Goal: Task Accomplishment & Management: Manage account settings

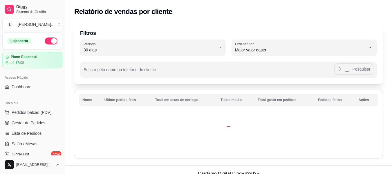
select select "30"
select select "HIGHEST_TOTAL_SPENT_WITH_ORDERS"
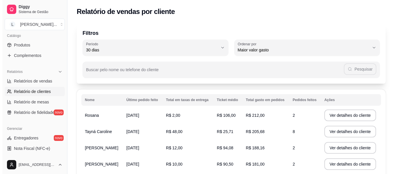
scroll to position [203, 0]
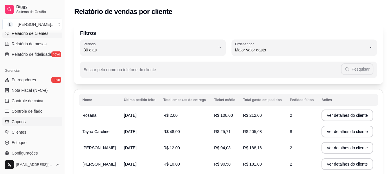
click at [34, 123] on link "Cupons" at bounding box center [32, 121] width 60 height 9
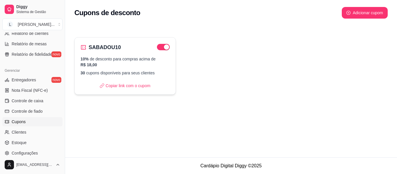
click at [112, 54] on div "SABADOU10 10% de desconto para compras acima de R$ 18,00 30 cupons disponíveis …" at bounding box center [124, 66] width 101 height 58
select select "PERCENTAGE"
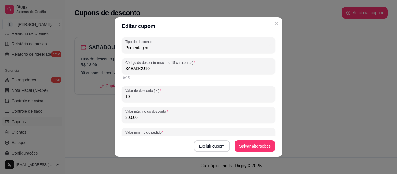
click at [141, 70] on input "SABADOU10" at bounding box center [198, 69] width 146 height 6
type input "SABADO10"
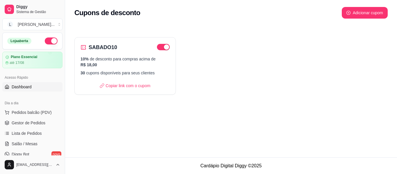
click at [32, 89] on link "Dashboard" at bounding box center [32, 86] width 60 height 9
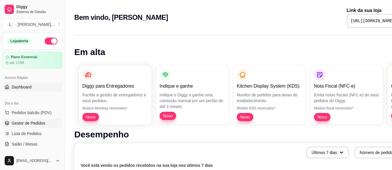
click at [37, 123] on span "Gestor de Pedidos" at bounding box center [29, 123] width 34 height 6
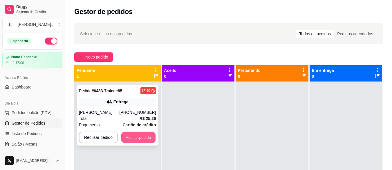
click at [149, 133] on button "Aceitar pedido" at bounding box center [138, 137] width 34 height 11
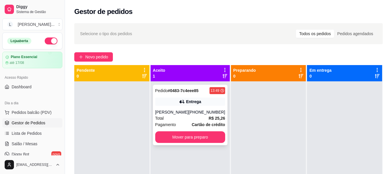
click at [195, 103] on div "Entrega" at bounding box center [193, 102] width 15 height 6
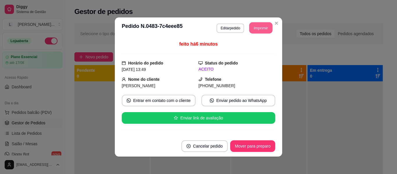
click at [252, 27] on button "Imprimir" at bounding box center [260, 27] width 23 height 11
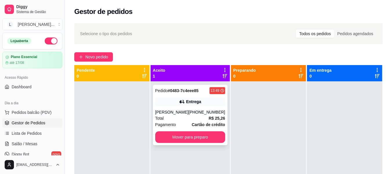
click at [196, 94] on div "Pedido # 0483-7c4eee85" at bounding box center [177, 90] width 44 height 7
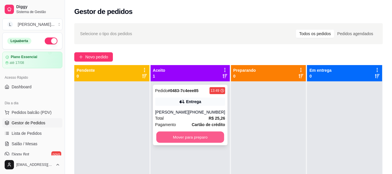
click at [192, 139] on button "Mover para preparo" at bounding box center [190, 137] width 68 height 11
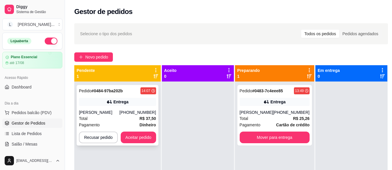
click at [120, 110] on div "[PERSON_NAME]" at bounding box center [99, 112] width 41 height 6
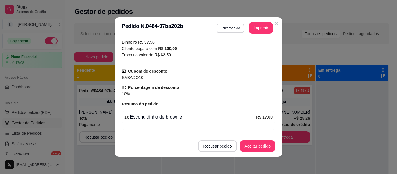
scroll to position [174, 0]
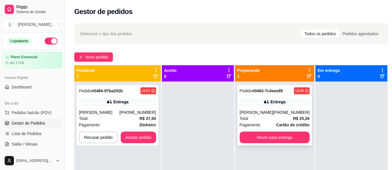
click at [300, 116] on strong "R$ 25,26" at bounding box center [301, 118] width 17 height 5
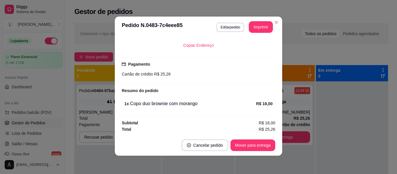
scroll to position [1, 0]
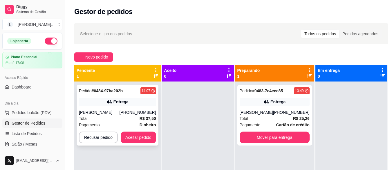
click at [108, 123] on div "Pagamento Dinheiro" at bounding box center [117, 124] width 77 height 6
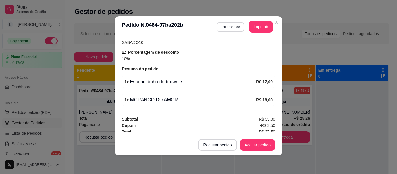
scroll to position [203, 0]
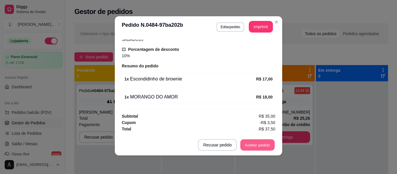
click at [256, 146] on button "Aceitar pedido" at bounding box center [257, 144] width 34 height 11
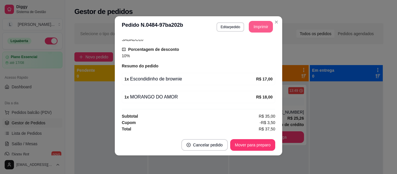
click at [256, 27] on button "Imprimir" at bounding box center [261, 27] width 24 height 12
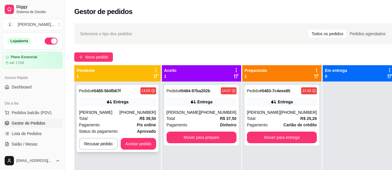
click at [111, 110] on div "[PERSON_NAME]" at bounding box center [99, 112] width 41 height 6
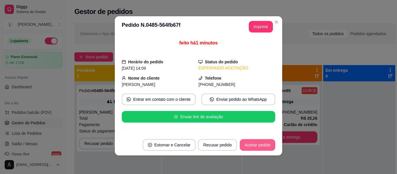
click at [258, 145] on button "Aceitar pedido" at bounding box center [257, 145] width 35 height 12
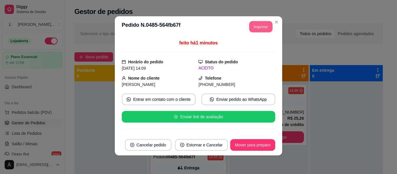
click at [259, 26] on button "Imprimir" at bounding box center [260, 26] width 23 height 11
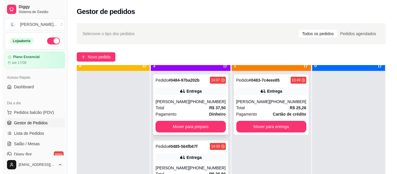
scroll to position [16, 0]
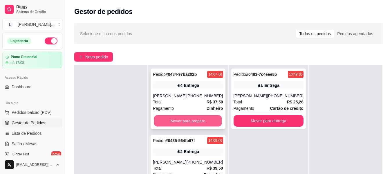
click at [188, 121] on button "Mover para preparo" at bounding box center [188, 120] width 68 height 11
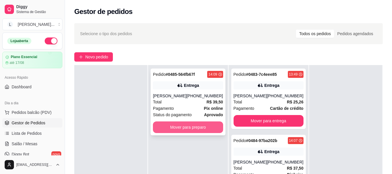
click at [191, 129] on button "Mover para preparo" at bounding box center [188, 127] width 70 height 12
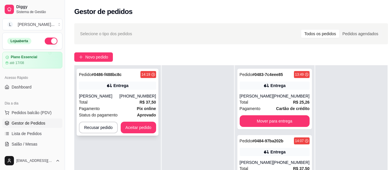
click at [122, 92] on div "Pedido # 0486-f488bc8c 14:19 Entrega Juliana [PHONE_NUMBER] Total R$ 37,50 Paga…" at bounding box center [118, 102] width 82 height 67
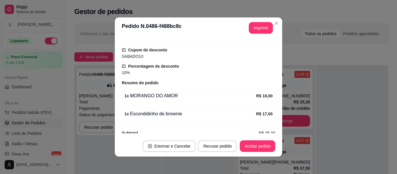
scroll to position [190, 0]
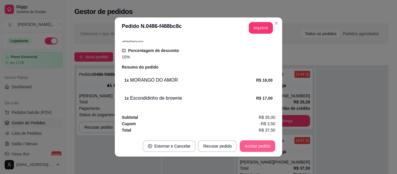
click at [261, 143] on button "Aceitar pedido" at bounding box center [257, 146] width 35 height 12
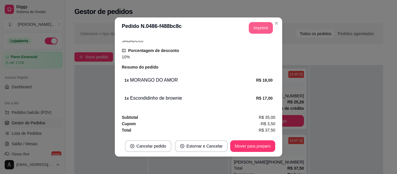
click at [261, 30] on button "Imprimir" at bounding box center [261, 28] width 24 height 12
click at [249, 146] on button "Mover para preparo" at bounding box center [252, 146] width 45 height 12
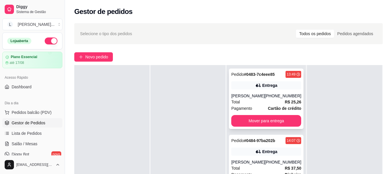
click at [272, 96] on div "[PHONE_NUMBER]" at bounding box center [283, 96] width 37 height 6
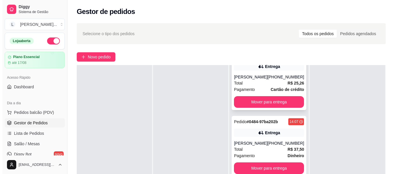
scroll to position [29, 0]
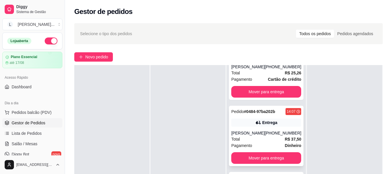
click at [265, 119] on div "Entrega" at bounding box center [266, 122] width 70 height 8
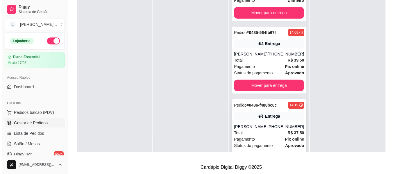
scroll to position [109, 0]
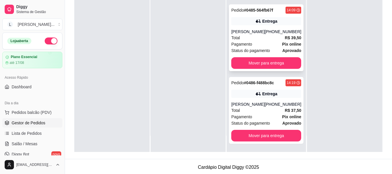
click at [272, 39] on div "Total R$ 39,50" at bounding box center [266, 38] width 70 height 6
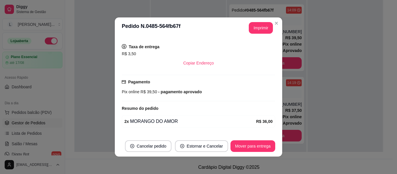
scroll to position [1, 0]
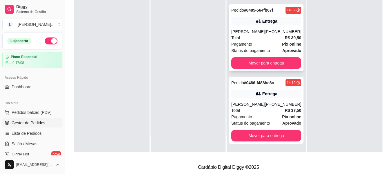
click at [265, 42] on div "Pagamento Pix online" at bounding box center [266, 44] width 70 height 6
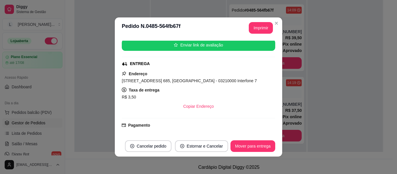
scroll to position [87, 0]
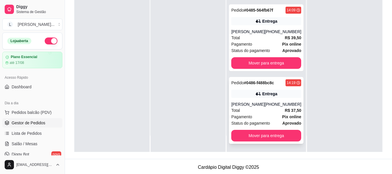
click at [264, 108] on div "Total R$ 37,50" at bounding box center [266, 110] width 70 height 6
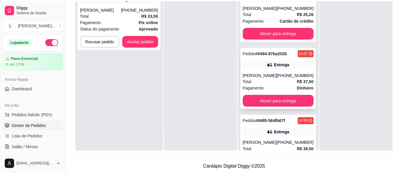
scroll to position [0, 0]
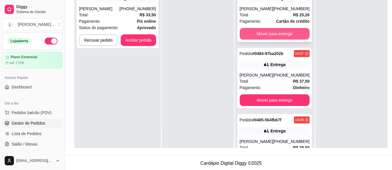
click at [271, 39] on button "Mover para entrega" at bounding box center [275, 34] width 70 height 12
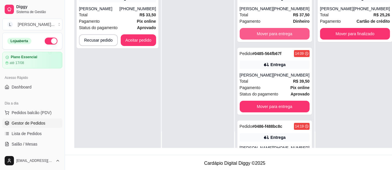
click at [271, 39] on button "Mover para entrega" at bounding box center [275, 34] width 70 height 12
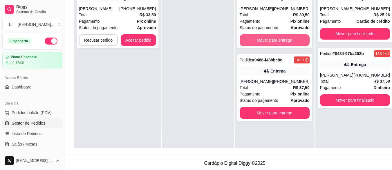
click at [271, 41] on button "Mover para entrega" at bounding box center [275, 40] width 70 height 12
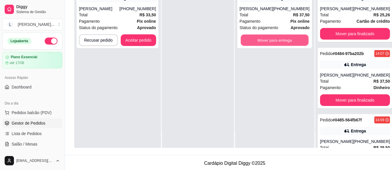
click at [271, 41] on button "Mover para entrega" at bounding box center [275, 40] width 68 height 11
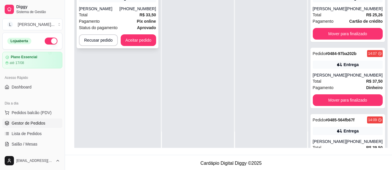
click at [103, 17] on div "Total R$ 33,50" at bounding box center [117, 15] width 77 height 6
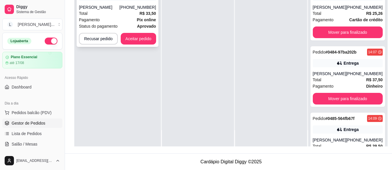
drag, startPoint x: 76, startPoint y: 63, endPoint x: 80, endPoint y: 24, distance: 39.1
click at [76, 62] on div "Pedido # 0487-84b12d06 14:38 Entrega [PERSON_NAME] [PHONE_NUMBER] Total R$ 33,5…" at bounding box center [117, 61] width 87 height 170
click at [146, 37] on button "Aceitar pedido" at bounding box center [138, 38] width 34 height 11
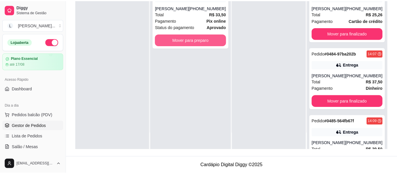
scroll to position [89, 0]
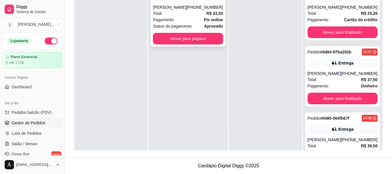
click at [204, 15] on div "Total R$ 33,50" at bounding box center [188, 13] width 70 height 6
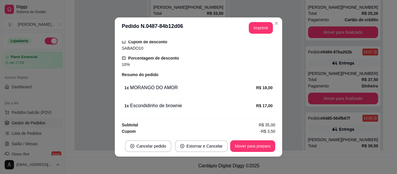
scroll to position [190, 0]
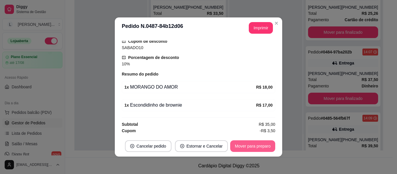
click at [246, 145] on button "Mover para preparo" at bounding box center [252, 146] width 45 height 12
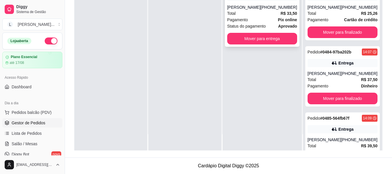
click at [276, 8] on div "[PHONE_NUMBER]" at bounding box center [279, 7] width 37 height 6
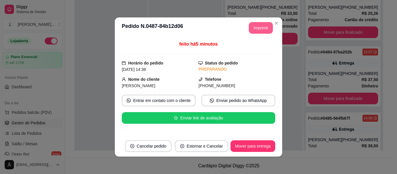
click at [265, 28] on button "Imprimir" at bounding box center [261, 28] width 24 height 12
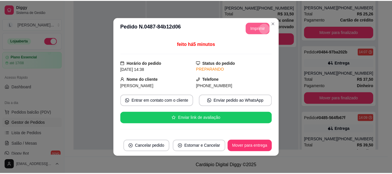
scroll to position [0, 0]
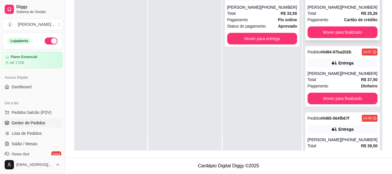
click at [333, 17] on div "Pagamento Cartão de crédito" at bounding box center [343, 20] width 70 height 6
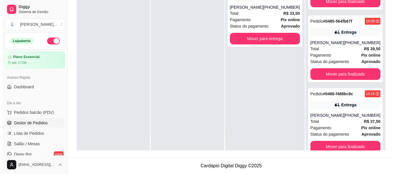
scroll to position [100, 0]
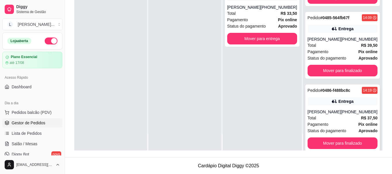
click at [336, 125] on div "Pagamento Pix online" at bounding box center [343, 124] width 70 height 6
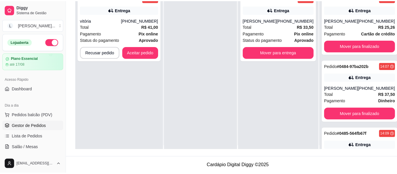
scroll to position [0, 0]
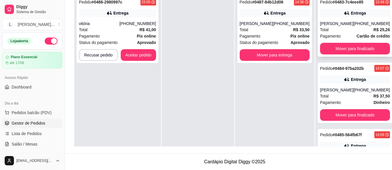
click at [342, 27] on div "Pedido # 0483-7c4eee85 13:49 Entrega [PERSON_NAME] [PHONE_NUMBER] Total R$ 25,2…" at bounding box center [355, 26] width 75 height 60
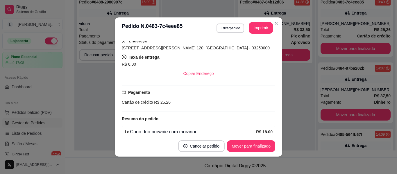
scroll to position [133, 0]
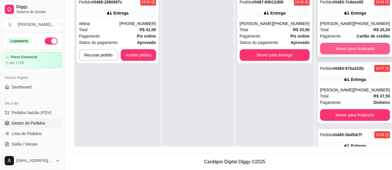
click at [324, 54] on button "Mover para finalizado" at bounding box center [355, 49] width 70 height 12
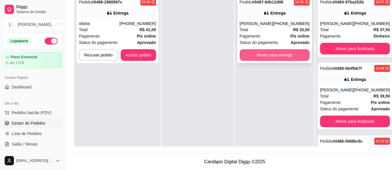
click at [270, 57] on button "Mover para entrega" at bounding box center [275, 55] width 70 height 12
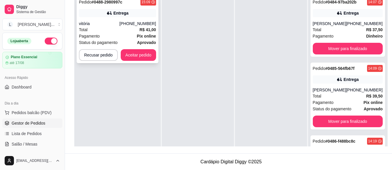
click at [113, 25] on div "vitória" at bounding box center [99, 24] width 41 height 6
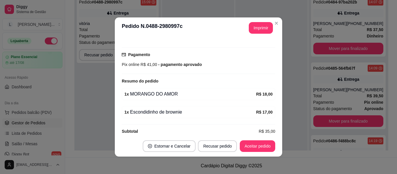
scroll to position [151, 0]
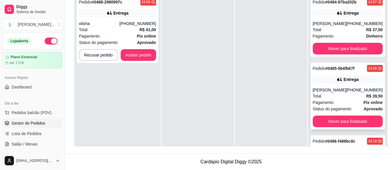
click at [332, 93] on div "[PERSON_NAME]" at bounding box center [329, 90] width 33 height 6
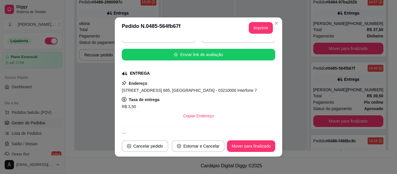
scroll to position [133, 0]
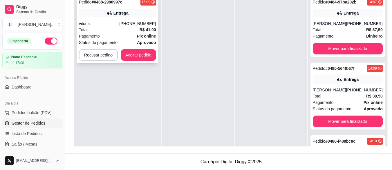
click at [107, 20] on div "Pedido # 0488-2980997c 15:09 Entrega vitória [PHONE_NUMBER] Total R$ 41,00 Paga…" at bounding box center [118, 29] width 82 height 67
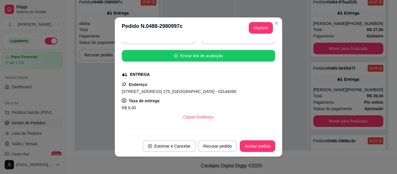
scroll to position [145, 0]
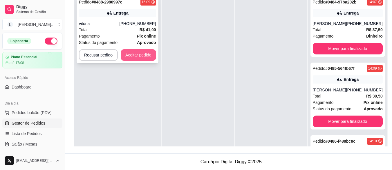
click at [145, 52] on button "Aceitar pedido" at bounding box center [138, 55] width 35 height 12
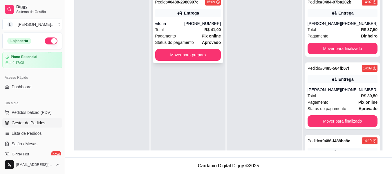
click at [185, 35] on div "Pagamento Pix online" at bounding box center [188, 36] width 66 height 6
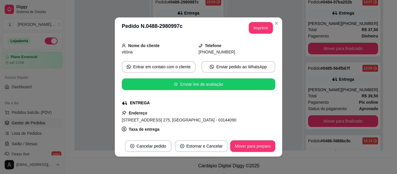
scroll to position [0, 0]
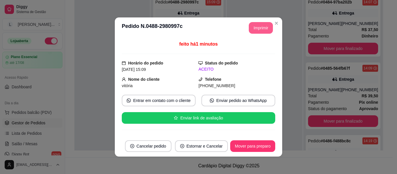
click at [261, 26] on button "Imprimir" at bounding box center [261, 28] width 24 height 12
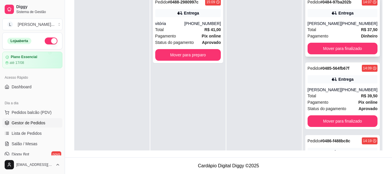
click at [336, 28] on div "Total R$ 37,50" at bounding box center [343, 29] width 70 height 6
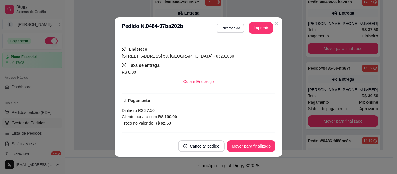
scroll to position [58, 0]
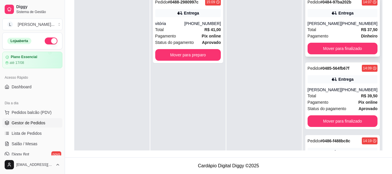
click at [318, 29] on div "Total R$ 37,50" at bounding box center [343, 29] width 70 height 6
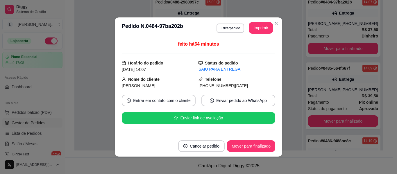
scroll to position [87, 0]
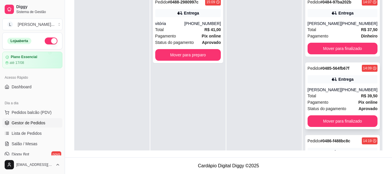
click at [325, 85] on div "Pedido # 0485-564fb67f 14:09 Entrega [PERSON_NAME] [PHONE_NUMBER] Total R$ 39,5…" at bounding box center [343, 95] width 75 height 67
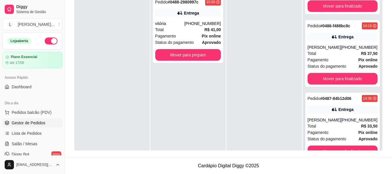
scroll to position [116, 0]
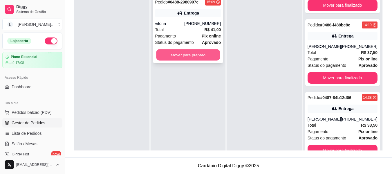
click at [197, 57] on button "Mover para preparo" at bounding box center [188, 54] width 64 height 11
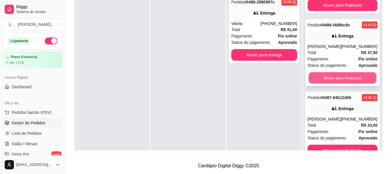
click at [353, 80] on button "Mover para finalizado" at bounding box center [343, 77] width 68 height 11
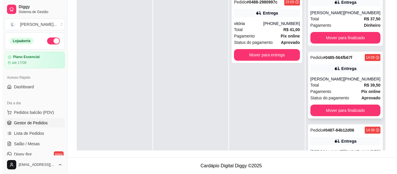
scroll to position [0, 0]
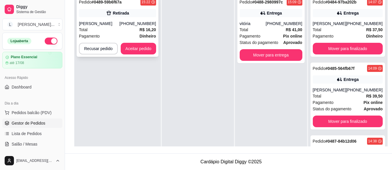
click at [114, 33] on div "Pagamento Dinheiro" at bounding box center [117, 36] width 77 height 6
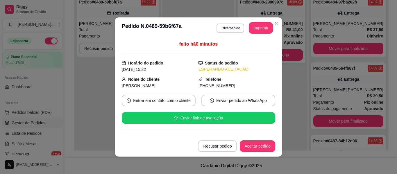
click at [255, 140] on footer "Recusar pedido Aceitar pedido" at bounding box center [198, 146] width 167 height 21
click at [256, 144] on button "Aceitar pedido" at bounding box center [257, 146] width 35 height 12
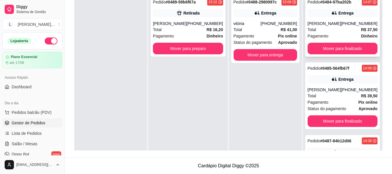
click at [337, 27] on div "Total R$ 37,50" at bounding box center [343, 29] width 70 height 6
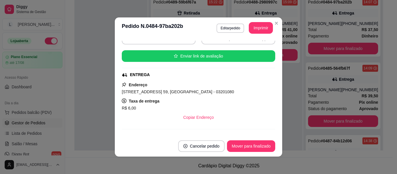
scroll to position [87, 0]
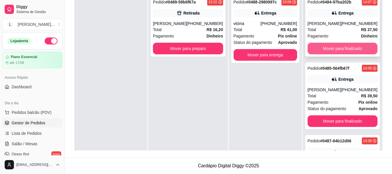
click at [335, 51] on button "Mover para finalizado" at bounding box center [343, 49] width 70 height 12
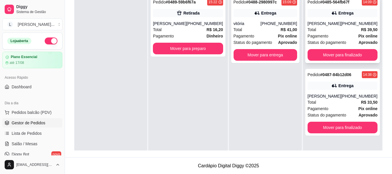
click at [336, 29] on div "Total R$ 39,50" at bounding box center [343, 29] width 70 height 6
click at [261, 17] on div "Entrega" at bounding box center [266, 13] width 64 height 8
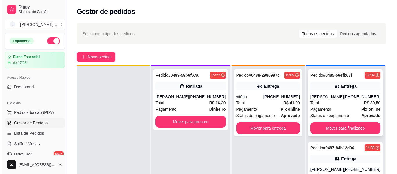
scroll to position [16, 0]
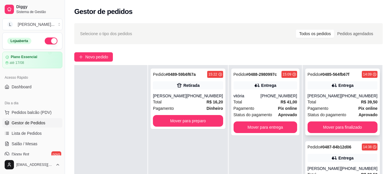
click at [341, 96] on div "[PERSON_NAME]" at bounding box center [324, 96] width 33 height 6
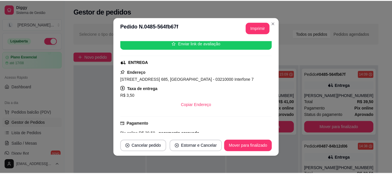
scroll to position [87, 0]
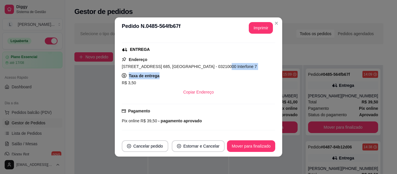
drag, startPoint x: 206, startPoint y: 68, endPoint x: 232, endPoint y: 73, distance: 27.1
click at [232, 73] on div "Endereço [STREET_ADDRESS][PERSON_NAME] 685, Vila Alpina - 03210000 Interfone 7 …" at bounding box center [198, 77] width 153 height 42
click at [234, 78] on div "Taxa de entrega R$ 3,50" at bounding box center [198, 79] width 153 height 14
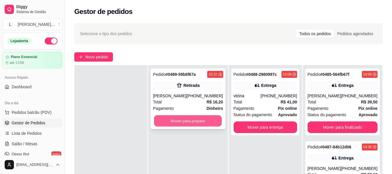
click at [200, 119] on button "Mover para preparo" at bounding box center [188, 120] width 68 height 11
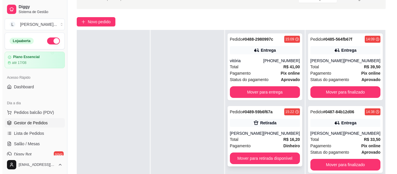
scroll to position [58, 0]
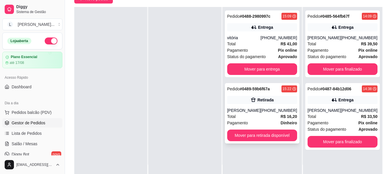
click at [261, 108] on div "[PERSON_NAME]" at bounding box center [243, 110] width 33 height 6
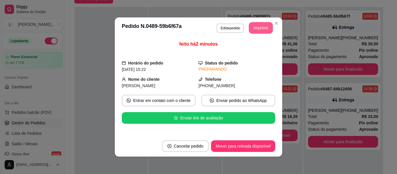
click at [255, 30] on button "Imprimir" at bounding box center [261, 28] width 24 height 12
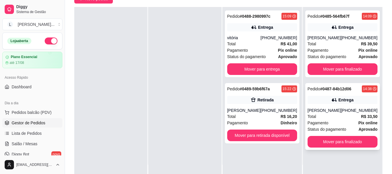
click at [356, 107] on div "[PHONE_NUMBER]" at bounding box center [359, 110] width 37 height 6
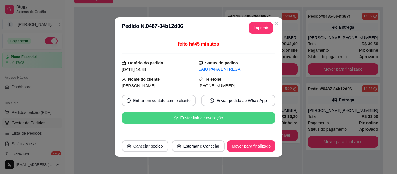
scroll to position [116, 0]
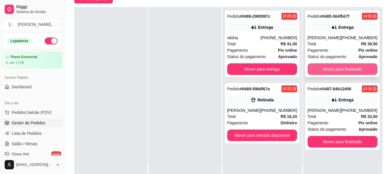
click at [341, 77] on div "Pedido # 0485-564fb67f 14:09 Entrega [PERSON_NAME] [PHONE_NUMBER] Total R$ 39,5…" at bounding box center [343, 43] width 75 height 67
click at [346, 71] on button "Mover para finalizado" at bounding box center [343, 69] width 70 height 12
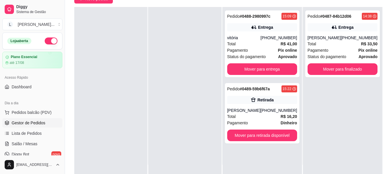
click at [173, 66] on div at bounding box center [184, 94] width 73 height 174
click at [39, 116] on button "Pedidos balcão (PDV)" at bounding box center [32, 112] width 60 height 9
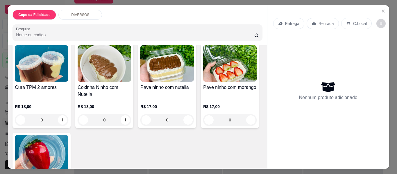
scroll to position [271, 0]
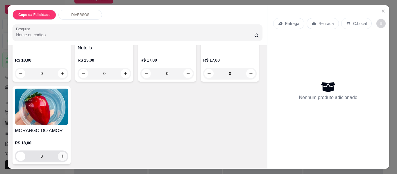
click at [65, 154] on icon "increase-product-quantity" at bounding box center [62, 156] width 4 height 4
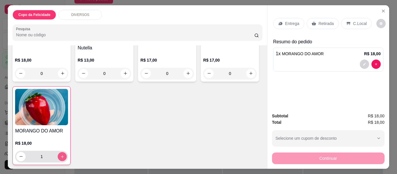
click at [64, 155] on icon "increase-product-quantity" at bounding box center [62, 157] width 4 height 4
type input "2"
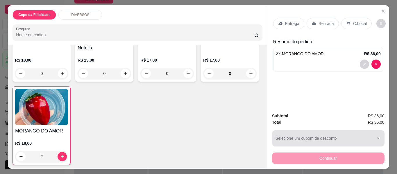
click at [290, 139] on button "Selecione um cupom de desconto" at bounding box center [328, 138] width 112 height 16
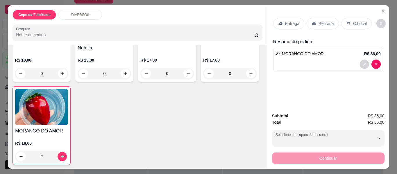
click at [287, 153] on p "SABADO10" at bounding box center [286, 153] width 21 height 6
type input "687031033604850b77b3f276"
select select "687031033604850b77b3f276"
click at [381, 9] on icon "Close" at bounding box center [383, 11] width 5 height 5
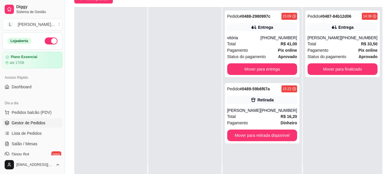
click at [2, 108] on button "Pedidos balcão (PDV)" at bounding box center [32, 112] width 60 height 9
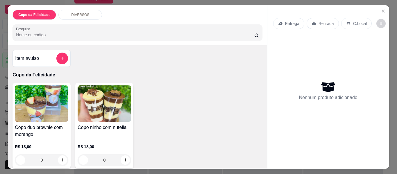
scroll to position [16, 0]
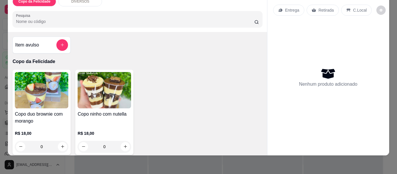
click at [214, 164] on div "Copo da Felicidade DIVERSOS Pesquisa Item avulso Copo da Felicidade Copo duo br…" at bounding box center [198, 87] width 397 height 174
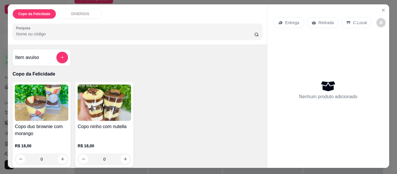
scroll to position [0, 0]
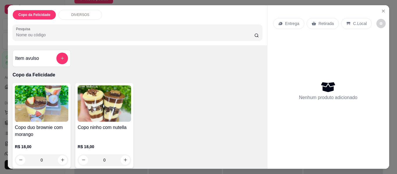
click at [292, 21] on p "Entrega" at bounding box center [292, 24] width 14 height 6
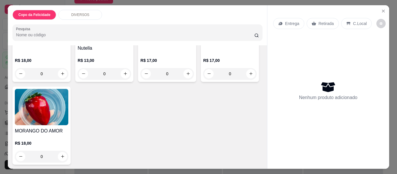
scroll to position [271, 0]
click at [58, 152] on input "0" at bounding box center [41, 156] width 33 height 12
click at [65, 154] on icon "increase-product-quantity" at bounding box center [62, 156] width 4 height 4
type input "2"
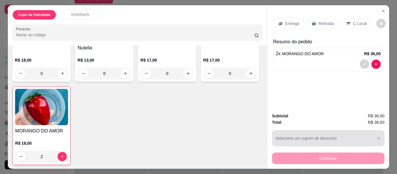
click at [316, 140] on div "button" at bounding box center [324, 138] width 98 height 12
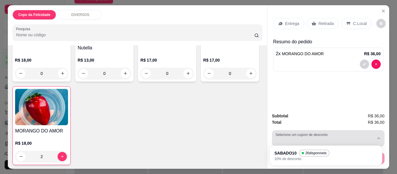
click at [304, 134] on label "Selecione um cupom de desconto" at bounding box center [302, 134] width 54 height 5
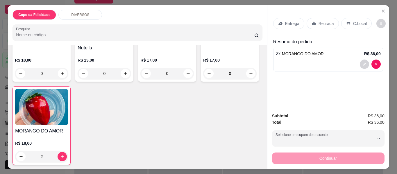
click at [291, 156] on div "SABADO10 26 disponíveis" at bounding box center [302, 152] width 53 height 7
type input "687031033604850b77b3f276"
select select "687031033604850b77b3f276"
click at [318, 21] on p "Retirada" at bounding box center [325, 24] width 15 height 6
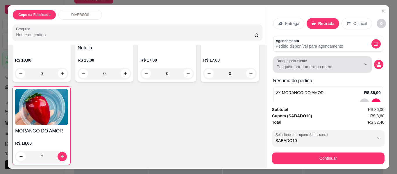
scroll to position [17, 0]
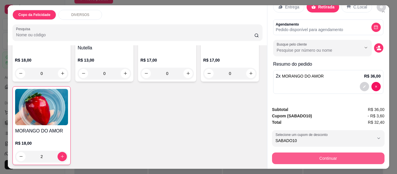
click at [320, 153] on button "Continuar" at bounding box center [328, 158] width 112 height 12
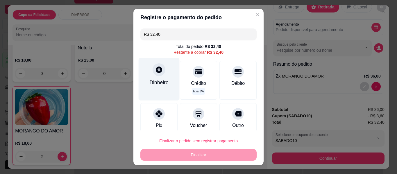
click at [145, 74] on div "Dinheiro" at bounding box center [159, 79] width 41 height 42
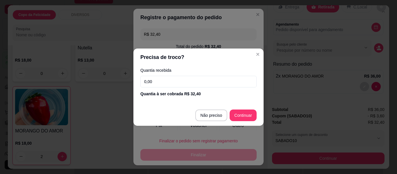
click at [189, 80] on input "0,00" at bounding box center [198, 82] width 116 height 12
type input "50,00"
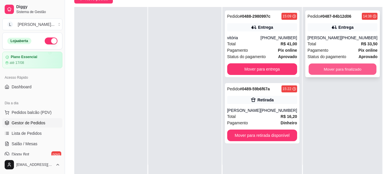
click at [320, 69] on button "Mover para finalizado" at bounding box center [343, 69] width 68 height 11
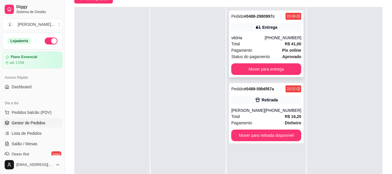
click at [258, 44] on div "Total R$ 41,00" at bounding box center [266, 44] width 70 height 6
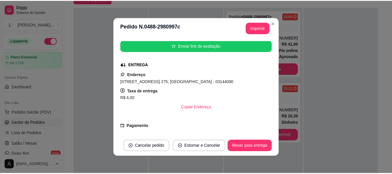
scroll to position [64, 0]
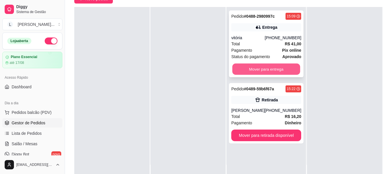
click at [275, 67] on button "Mover para entrega" at bounding box center [267, 69] width 68 height 11
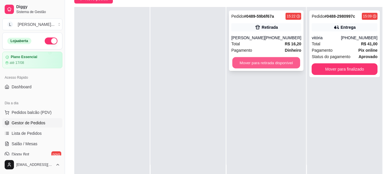
click at [274, 67] on button "Mover para retirada disponível" at bounding box center [267, 62] width 68 height 11
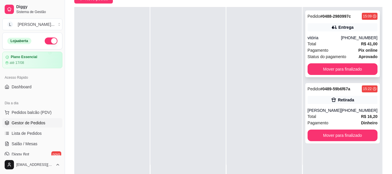
click at [342, 41] on div "Total R$ 41,00" at bounding box center [343, 44] width 70 height 6
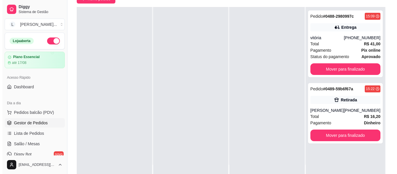
scroll to position [89, 0]
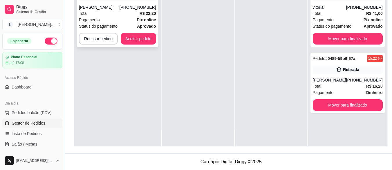
click at [126, 17] on div "Pagamento Pix online" at bounding box center [117, 20] width 77 height 6
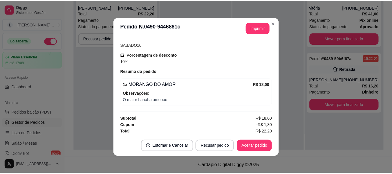
scroll to position [187, 0]
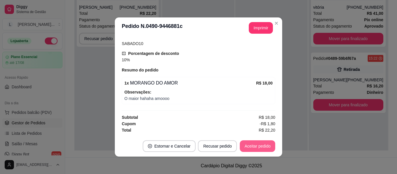
click at [258, 143] on button "Aceitar pedido" at bounding box center [257, 146] width 35 height 12
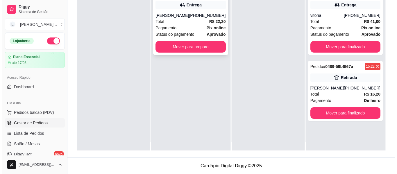
scroll to position [0, 0]
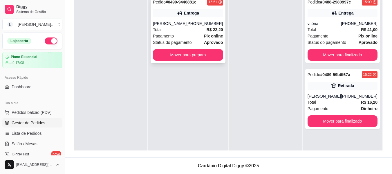
click at [202, 33] on div "Total R$ 22,20" at bounding box center [188, 29] width 70 height 6
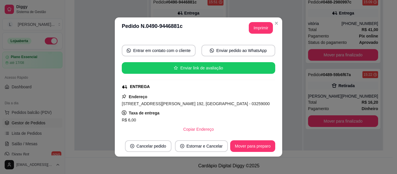
scroll to position [58, 0]
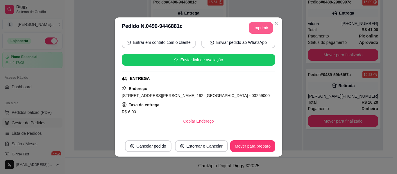
click at [261, 28] on button "Imprimir" at bounding box center [261, 28] width 24 height 12
click at [245, 145] on button "Mover para preparo" at bounding box center [252, 146] width 45 height 12
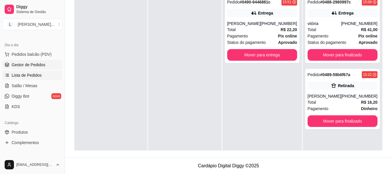
click at [38, 76] on span "Lista de Pedidos" at bounding box center [27, 75] width 30 height 6
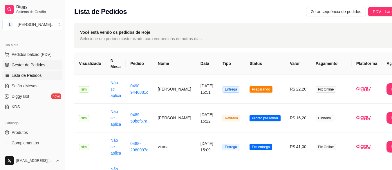
click at [36, 68] on link "Gestor de Pedidos" at bounding box center [32, 64] width 60 height 9
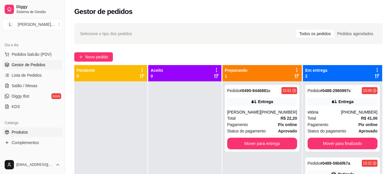
click at [32, 132] on link "Produtos" at bounding box center [32, 132] width 60 height 9
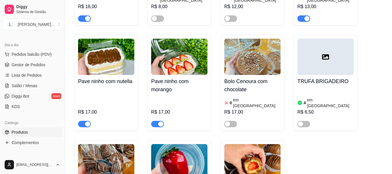
scroll to position [813, 0]
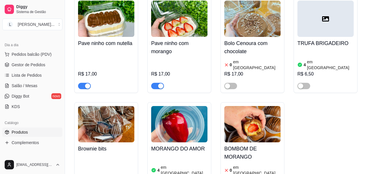
click at [188, 155] on div "4 em estoque R$ 18,00" at bounding box center [179, 174] width 56 height 39
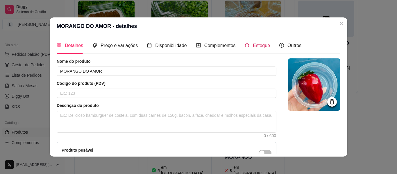
click at [254, 44] on span "Estoque" at bounding box center [261, 45] width 17 height 5
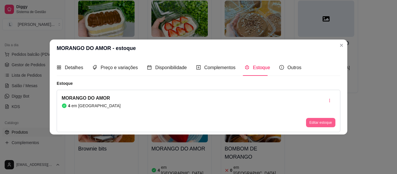
click at [311, 121] on button "Editar estoque" at bounding box center [320, 122] width 29 height 9
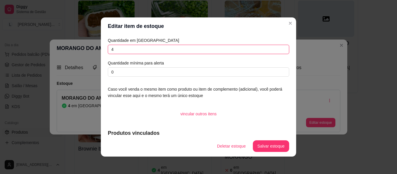
click at [208, 52] on input "4" at bounding box center [198, 49] width 181 height 9
type input "5"
click at [263, 147] on button "Salvar estoque" at bounding box center [271, 146] width 36 height 12
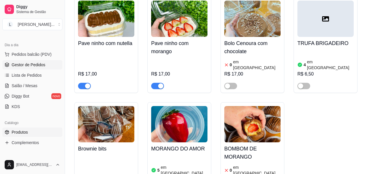
click at [23, 64] on span "Gestor de Pedidos" at bounding box center [29, 65] width 34 height 6
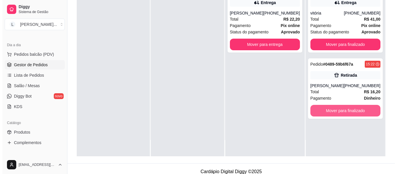
scroll to position [87, 0]
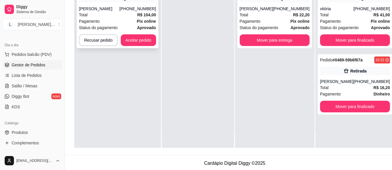
click at [98, 13] on div "Total R$ 104,00" at bounding box center [117, 15] width 77 height 6
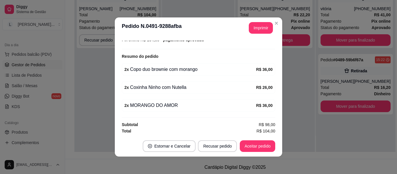
scroll to position [169, 0]
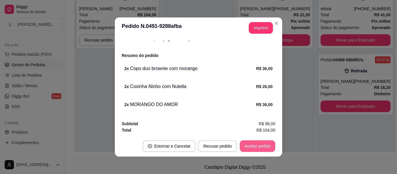
click at [250, 143] on button "Aceitar pedido" at bounding box center [257, 146] width 35 height 12
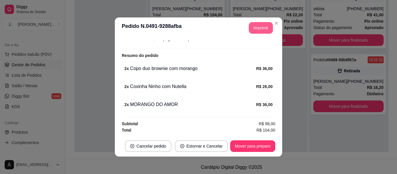
click at [258, 27] on button "Imprimir" at bounding box center [261, 28] width 24 height 12
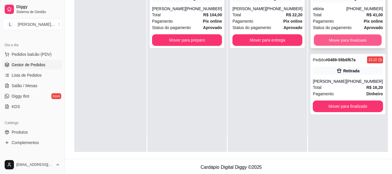
click at [348, 41] on button "Mover para finalizado" at bounding box center [348, 40] width 68 height 11
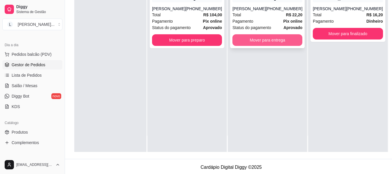
click at [263, 43] on button "Mover para entrega" at bounding box center [268, 40] width 70 height 12
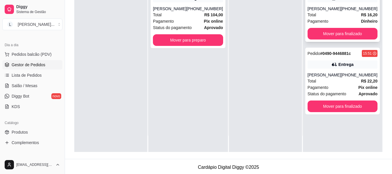
click at [333, 12] on div "Total R$ 16,20" at bounding box center [343, 15] width 70 height 6
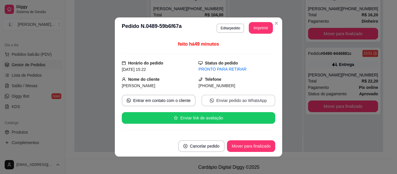
scroll to position [139, 0]
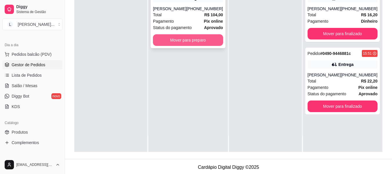
click at [195, 46] on button "Mover para preparo" at bounding box center [188, 40] width 70 height 12
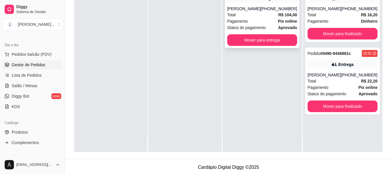
click at [258, 24] on div "Pagamento Pix online" at bounding box center [262, 21] width 70 height 6
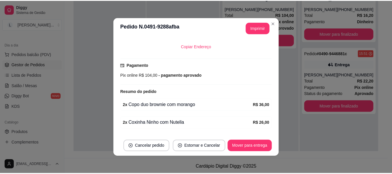
scroll to position [169, 0]
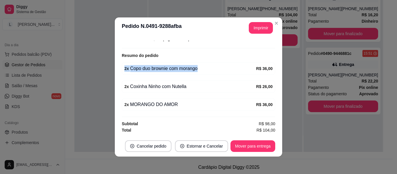
drag, startPoint x: 122, startPoint y: 69, endPoint x: 207, endPoint y: 73, distance: 85.7
click at [207, 73] on div "2 x Copo duo brownie com morango R$ 36,00" at bounding box center [198, 68] width 153 height 12
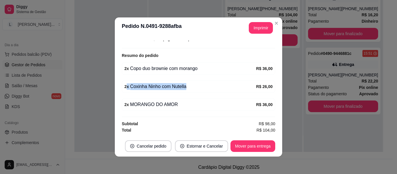
drag, startPoint x: 128, startPoint y: 88, endPoint x: 184, endPoint y: 87, distance: 55.8
click at [184, 87] on div "2 x Coxinha Ninho com Nutella" at bounding box center [190, 86] width 132 height 7
drag, startPoint x: 112, startPoint y: 110, endPoint x: 179, endPoint y: 104, distance: 66.8
click at [179, 104] on div "feito há 8 minutos Horário do pedido [DATE] 16:02 Status do pedido PREPARANDO N…" at bounding box center [198, 86] width 167 height 97
click at [201, 97] on div "feito há 8 minutos Horário do pedido [DATE] 16:02 Status do pedido PREPARANDO N…" at bounding box center [198, 87] width 153 height 93
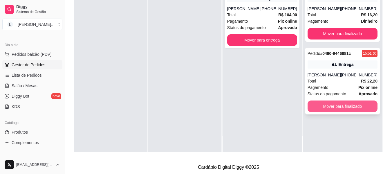
click at [336, 107] on button "Mover para finalizado" at bounding box center [343, 106] width 70 height 12
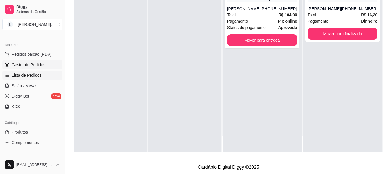
click at [38, 74] on span "Lista de Pedidos" at bounding box center [27, 75] width 30 height 6
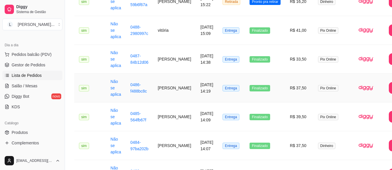
scroll to position [145, 0]
click at [24, 66] on span "Gestor de Pedidos" at bounding box center [29, 65] width 34 height 6
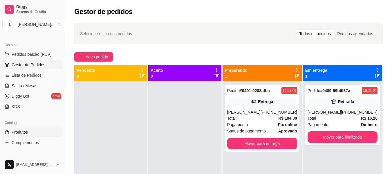
click at [39, 129] on link "Produtos" at bounding box center [32, 132] width 60 height 9
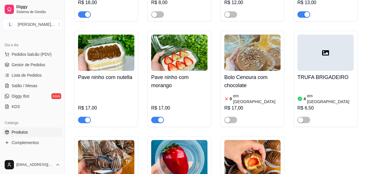
scroll to position [842, 0]
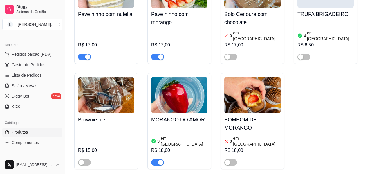
click at [182, 126] on div "3 em estoque R$ 18,00" at bounding box center [179, 145] width 56 height 39
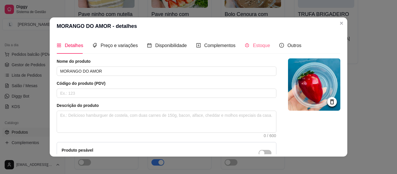
click at [251, 51] on div "Estoque" at bounding box center [257, 45] width 25 height 17
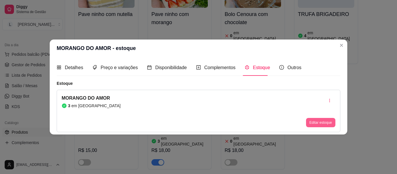
click at [307, 120] on button "Editar estoque" at bounding box center [320, 122] width 29 height 9
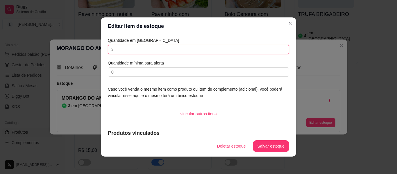
click at [202, 46] on input "3" at bounding box center [198, 49] width 181 height 9
type input "5"
click at [272, 143] on button "Salvar estoque" at bounding box center [270, 146] width 35 height 11
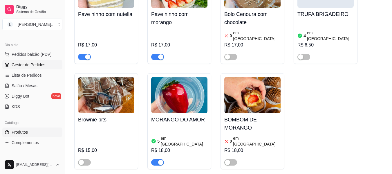
click at [22, 67] on span "Gestor de Pedidos" at bounding box center [29, 65] width 34 height 6
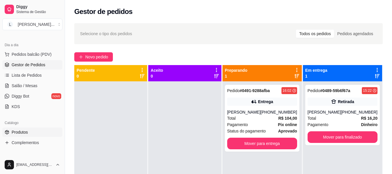
click at [38, 132] on link "Produtos" at bounding box center [32, 132] width 60 height 9
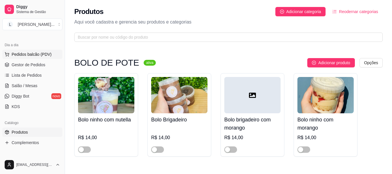
click at [36, 54] on span "Pedidos balcão (PDV)" at bounding box center [32, 54] width 40 height 6
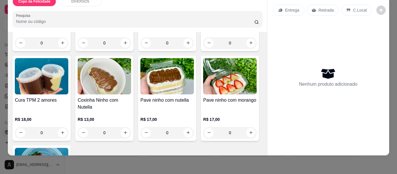
scroll to position [271, 0]
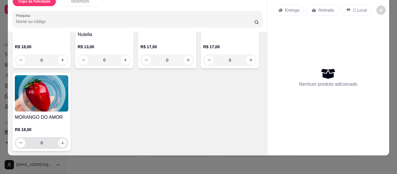
click at [67, 138] on button "increase-product-quantity" at bounding box center [62, 142] width 9 height 9
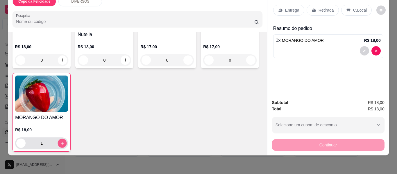
click at [67, 139] on button "increase-product-quantity" at bounding box center [62, 143] width 9 height 9
type input "3"
click at [289, 7] on p "Entrega" at bounding box center [292, 10] width 14 height 6
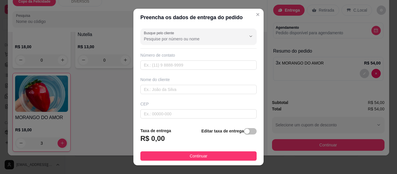
click at [159, 58] on div "Número de contato" at bounding box center [198, 60] width 116 height 17
click at [161, 66] on input "text" at bounding box center [198, 64] width 116 height 9
paste input "[PHONE_NUMBER]"
type input "[PHONE_NUMBER]"
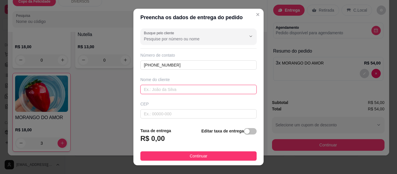
click at [160, 85] on input "text" at bounding box center [198, 89] width 116 height 9
type input "[PERSON_NAME]"
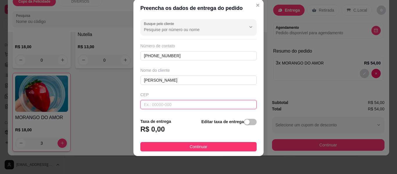
scroll to position [10, 0]
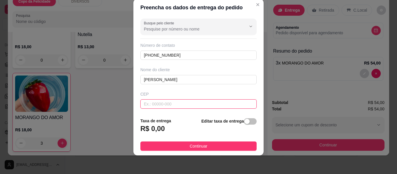
paste input "03236030"
type input "03236030"
type input "Rua [PERSON_NAME]"
type input "Parque Independência"
type input "[GEOGRAPHIC_DATA]"
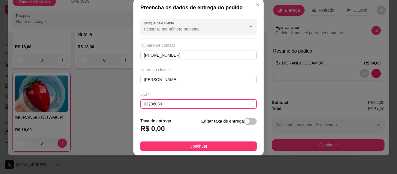
scroll to position [58, 0]
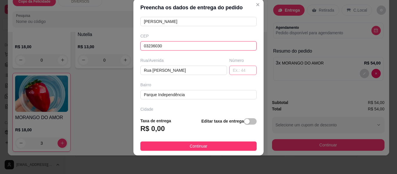
type input "03236030"
click at [231, 68] on input "text" at bounding box center [242, 70] width 27 height 9
type input "29"
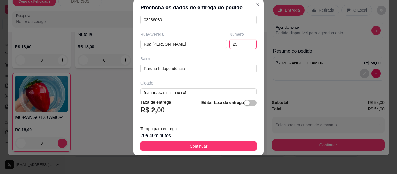
scroll to position [118, 0]
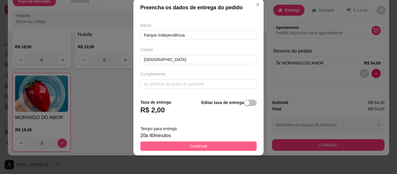
click at [218, 150] on button "Continuar" at bounding box center [198, 145] width 116 height 9
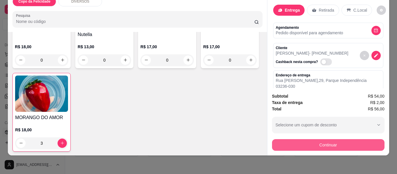
click at [317, 141] on button "Continuar" at bounding box center [328, 145] width 112 height 12
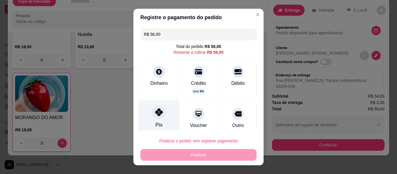
click at [155, 113] on icon at bounding box center [159, 112] width 8 height 8
type input "R$ 0,00"
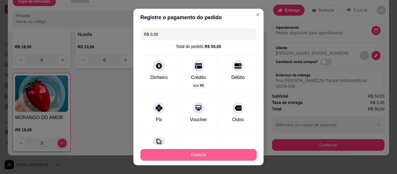
click at [208, 151] on button "Finalizar" at bounding box center [198, 155] width 116 height 12
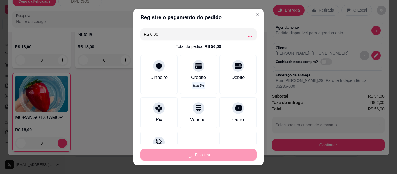
type input "0"
type input "-R$ 56,00"
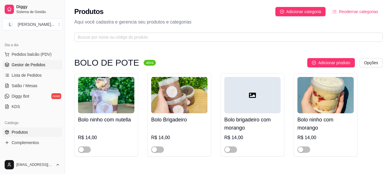
click at [37, 66] on span "Gestor de Pedidos" at bounding box center [29, 65] width 34 height 6
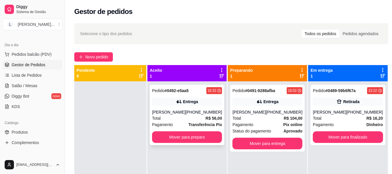
click at [171, 112] on div "[PERSON_NAME]" at bounding box center [168, 112] width 33 height 6
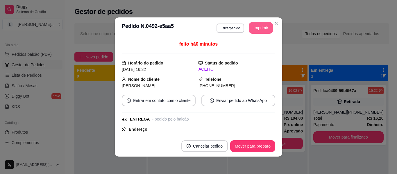
click at [253, 29] on button "Imprimir" at bounding box center [261, 28] width 24 height 12
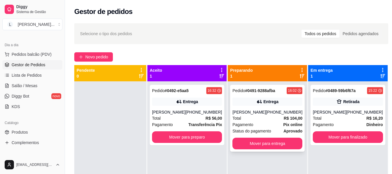
click at [274, 113] on div "[PHONE_NUMBER]" at bounding box center [284, 112] width 37 height 6
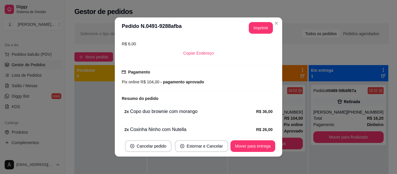
scroll to position [111, 0]
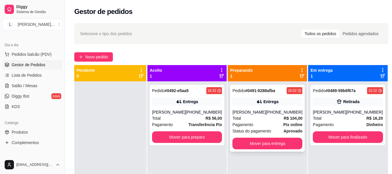
click at [248, 115] on div "[PERSON_NAME]" at bounding box center [249, 112] width 33 height 6
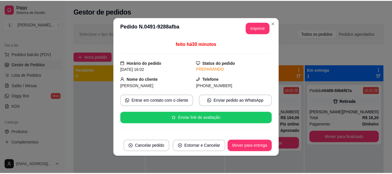
scroll to position [58, 0]
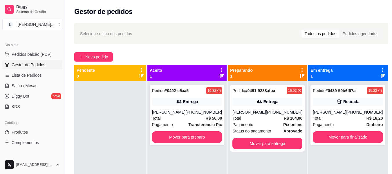
click at [123, 120] on div at bounding box center [110, 168] width 72 height 174
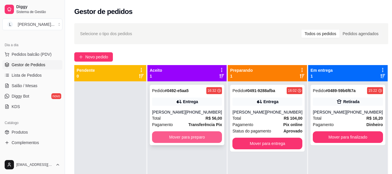
click at [214, 135] on button "Mover para preparo" at bounding box center [187, 137] width 70 height 12
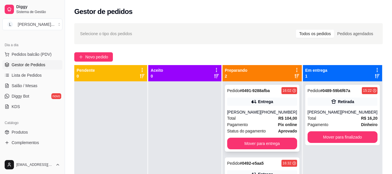
click at [274, 115] on div "[PHONE_NUMBER]" at bounding box center [279, 112] width 37 height 6
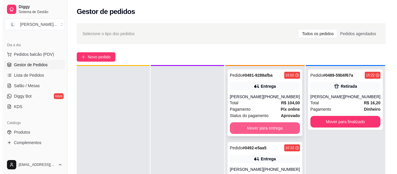
scroll to position [16, 0]
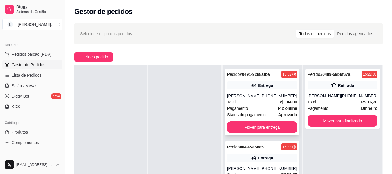
click at [254, 81] on div "Pedido # 0491-9288afba 16:02 Entrega [PERSON_NAME] [PHONE_NUMBER] Total R$ 104,…" at bounding box center [262, 102] width 75 height 67
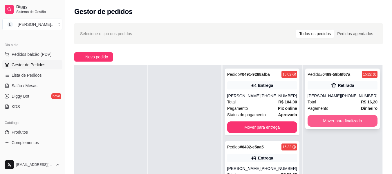
click at [335, 120] on button "Mover para finalizado" at bounding box center [343, 121] width 70 height 12
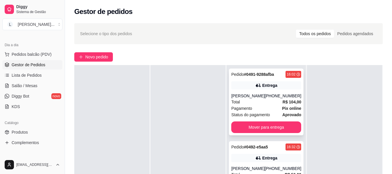
click at [281, 99] on div "[PHONE_NUMBER]" at bounding box center [283, 96] width 37 height 6
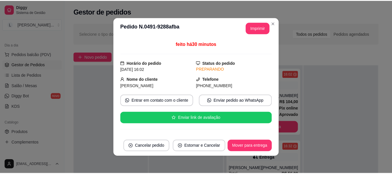
scroll to position [87, 0]
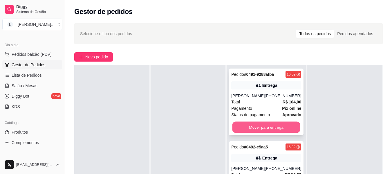
click at [286, 133] on button "Mover para entrega" at bounding box center [267, 127] width 68 height 11
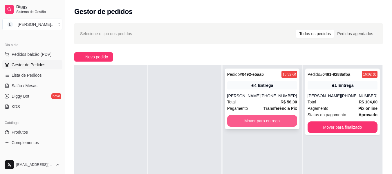
click at [265, 122] on button "Mover para entrega" at bounding box center [262, 121] width 70 height 12
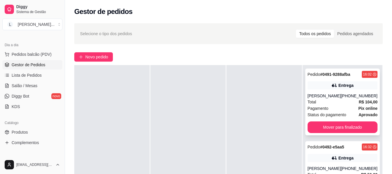
click at [362, 126] on div "Pedido # 0491-9288afba 16:02 Entrega [PERSON_NAME] [PHONE_NUMBER] Total R$ 104,…" at bounding box center [343, 102] width 75 height 67
click at [362, 133] on button "Mover para finalizado" at bounding box center [343, 127] width 70 height 12
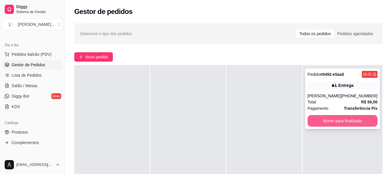
click at [355, 121] on button "Mover para finalizado" at bounding box center [343, 121] width 70 height 12
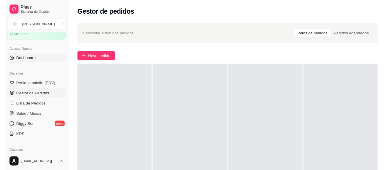
scroll to position [0, 0]
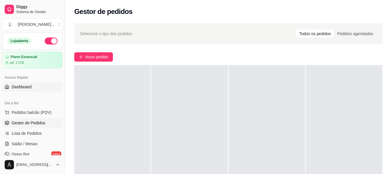
click at [34, 83] on link "Dashboard" at bounding box center [32, 86] width 60 height 9
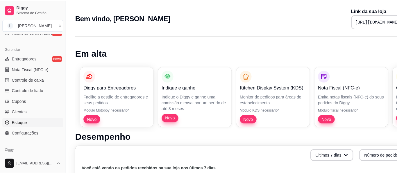
scroll to position [244, 0]
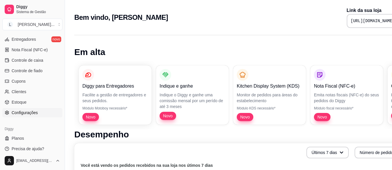
click at [31, 111] on span "Configurações" at bounding box center [25, 112] width 26 height 6
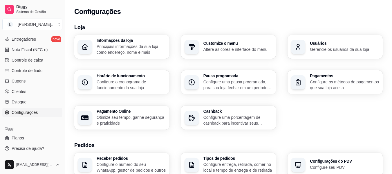
click at [135, 78] on h3 "Horário de funcionamento" at bounding box center [131, 76] width 69 height 4
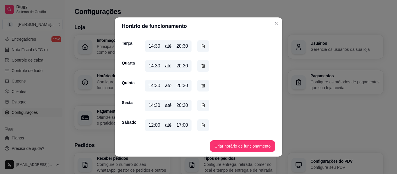
scroll to position [1, 0]
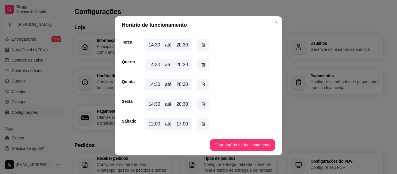
click at [186, 123] on div "12:00 até 17:00" at bounding box center [168, 124] width 46 height 12
click at [177, 123] on div "17:00" at bounding box center [182, 124] width 12 height 7
click at [180, 122] on div "17:00" at bounding box center [182, 124] width 12 height 7
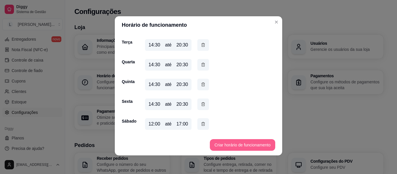
click at [229, 148] on button "Criar horário de funcionamento" at bounding box center [242, 145] width 65 height 12
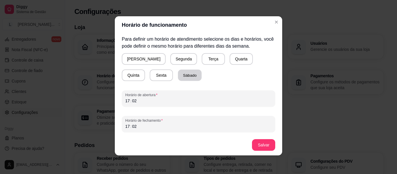
click at [178, 70] on button "Sábado" at bounding box center [190, 75] width 24 height 11
click at [141, 98] on div "17 : 02" at bounding box center [198, 100] width 146 height 7
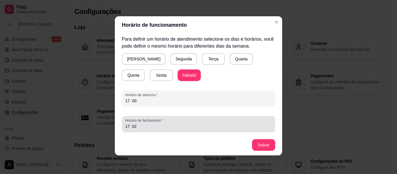
click at [125, 122] on span "Horário de fechamento" at bounding box center [198, 120] width 146 height 5
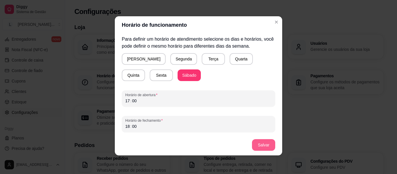
click at [261, 143] on button "Salvar" at bounding box center [263, 145] width 23 height 12
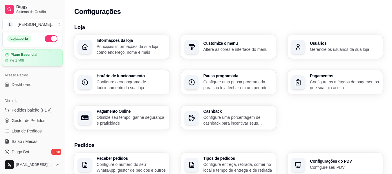
scroll to position [0, 0]
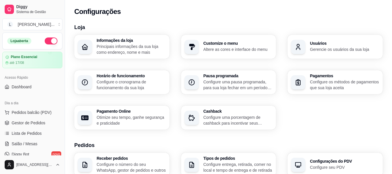
click at [46, 37] on div "Loja aberta" at bounding box center [33, 41] width 60 height 16
click at [47, 42] on button "button" at bounding box center [51, 40] width 13 height 7
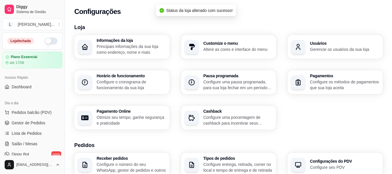
click at [47, 42] on button "button" at bounding box center [51, 40] width 13 height 7
